Goal: Transaction & Acquisition: Purchase product/service

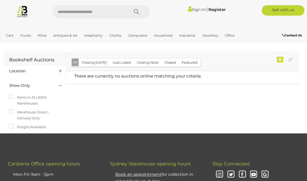
scroll to position [196, 0]
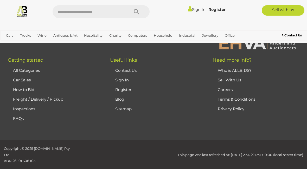
click at [194, 9] on link "Sign In" at bounding box center [197, 9] width 18 height 5
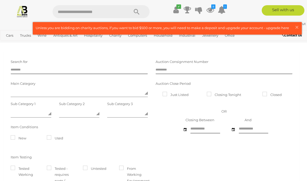
click at [297, 27] on span "×" at bounding box center [296, 27] width 5 height 10
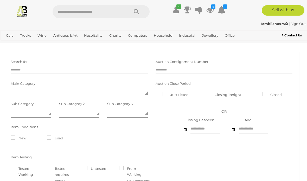
click at [211, 7] on icon "9" at bounding box center [213, 6] width 4 height 4
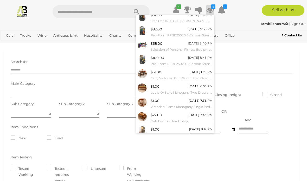
scroll to position [18, 0]
click at [191, 140] on link "View All" at bounding box center [174, 143] width 77 height 9
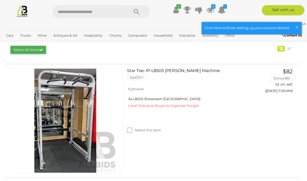
scroll to position [88, 0]
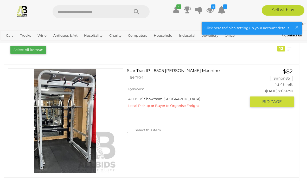
click at [191, 71] on link "Star Trac IP-L8505 [PERSON_NAME] Machine 54470-1" at bounding box center [188, 76] width 115 height 16
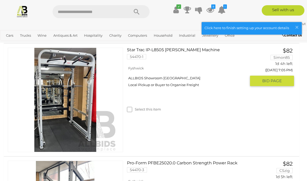
click at [184, 50] on link "Star Trac IP-L8505 Max Rack Smith Machine 54470-1" at bounding box center [188, 56] width 115 height 16
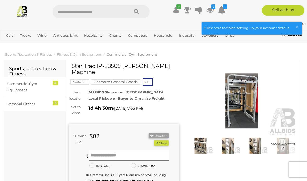
click at [240, 99] on img at bounding box center [242, 101] width 110 height 71
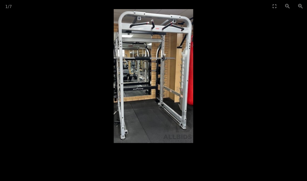
click at [303, 7] on button "Zoom in" at bounding box center [300, 6] width 13 height 12
click at [299, 7] on button "Zoom in" at bounding box center [300, 6] width 13 height 12
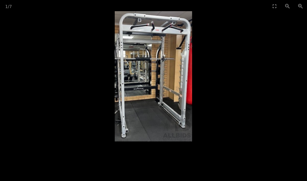
click at [276, 5] on button "Toggle fullscreen" at bounding box center [274, 6] width 13 height 12
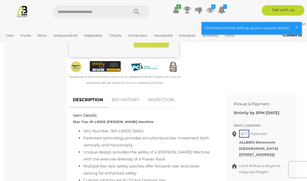
scroll to position [179, 0]
